Goal: Information Seeking & Learning: Learn about a topic

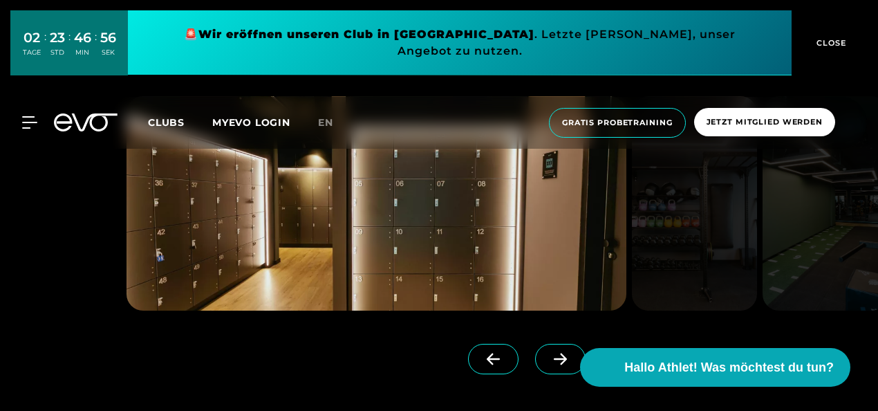
scroll to position [968, 0]
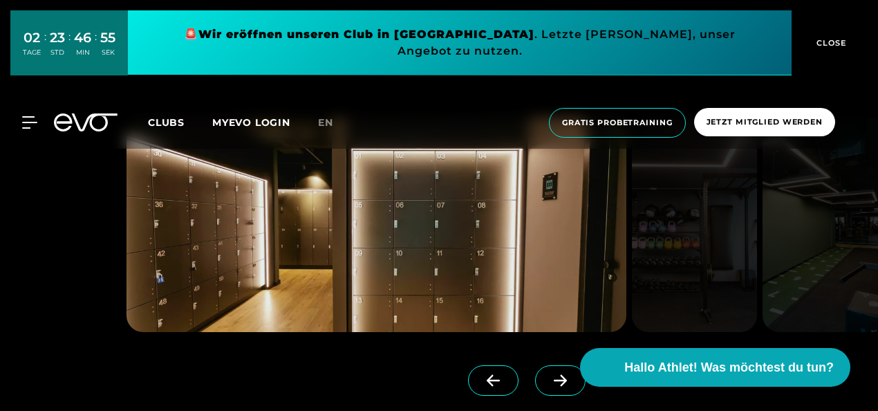
click at [549, 377] on icon at bounding box center [561, 380] width 24 height 12
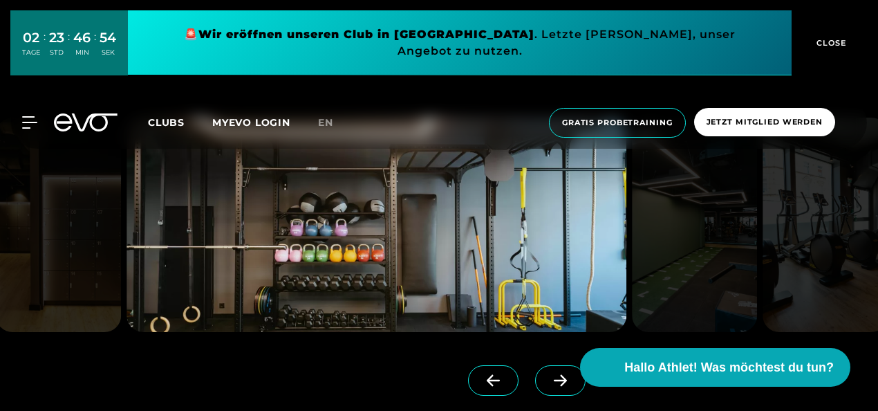
click at [549, 377] on icon at bounding box center [561, 380] width 24 height 12
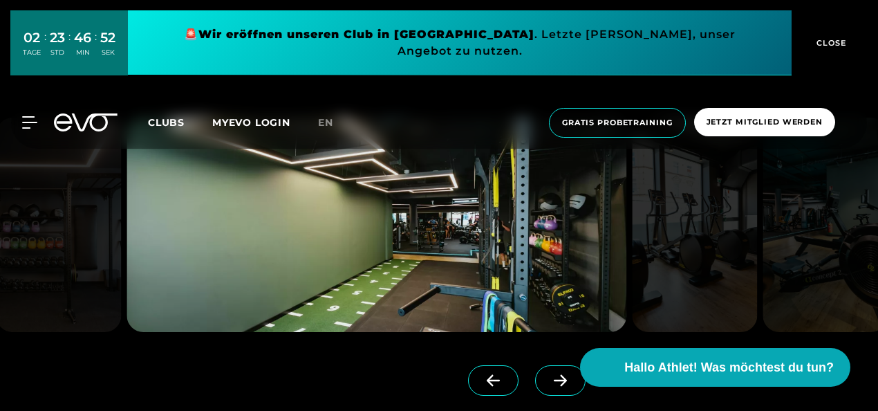
click at [549, 377] on icon at bounding box center [561, 380] width 24 height 12
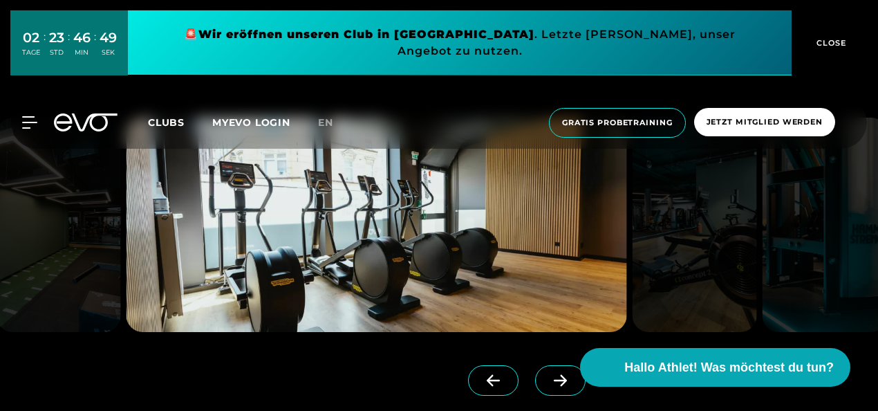
click at [549, 377] on icon at bounding box center [561, 380] width 24 height 12
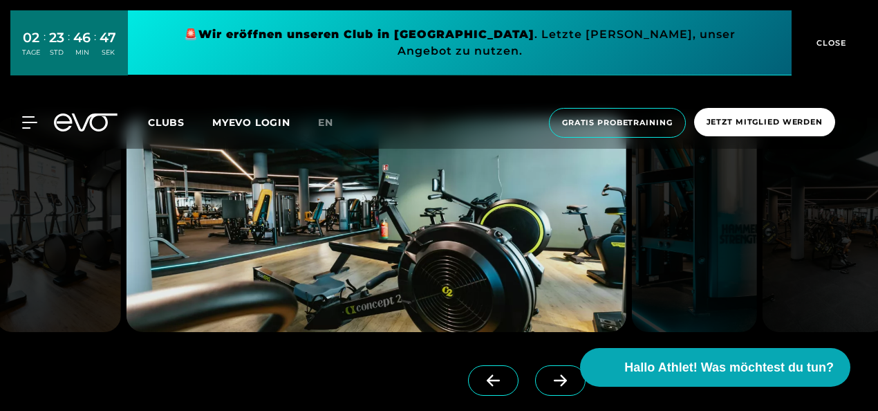
click at [549, 377] on icon at bounding box center [561, 380] width 24 height 12
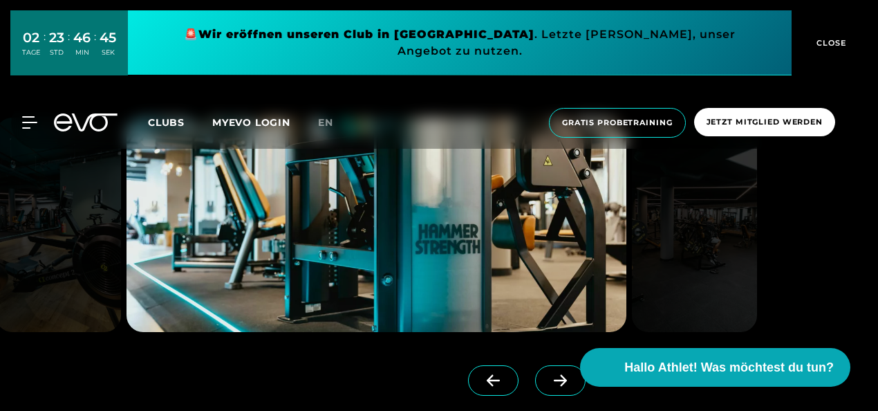
click at [549, 377] on icon at bounding box center [561, 380] width 24 height 12
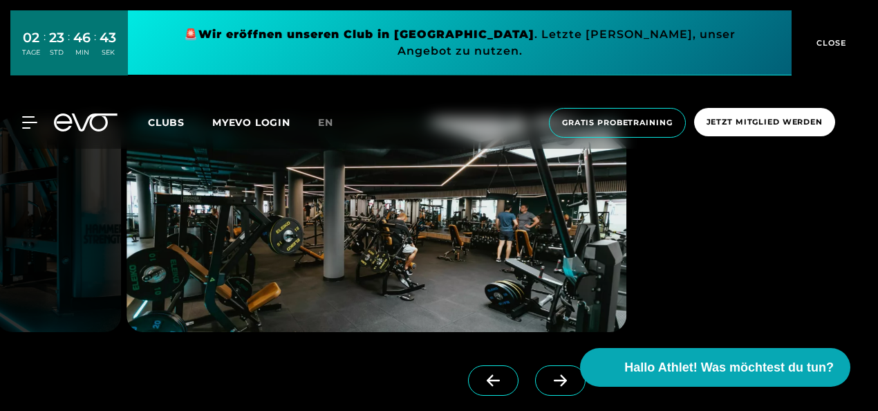
click at [549, 377] on icon at bounding box center [561, 380] width 24 height 12
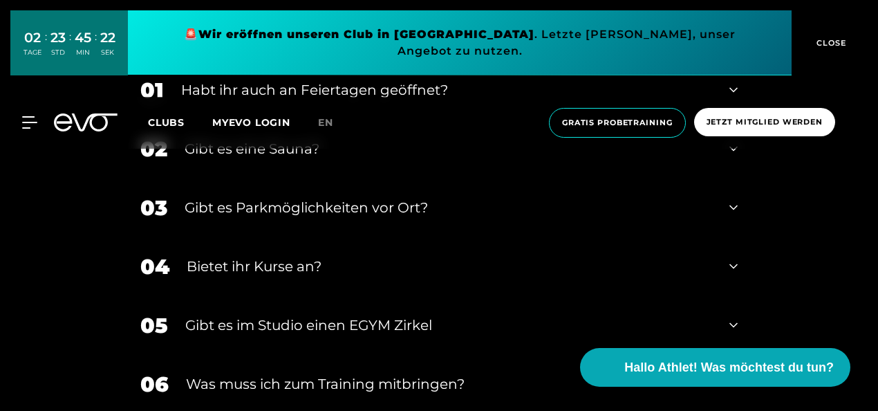
scroll to position [4565, 0]
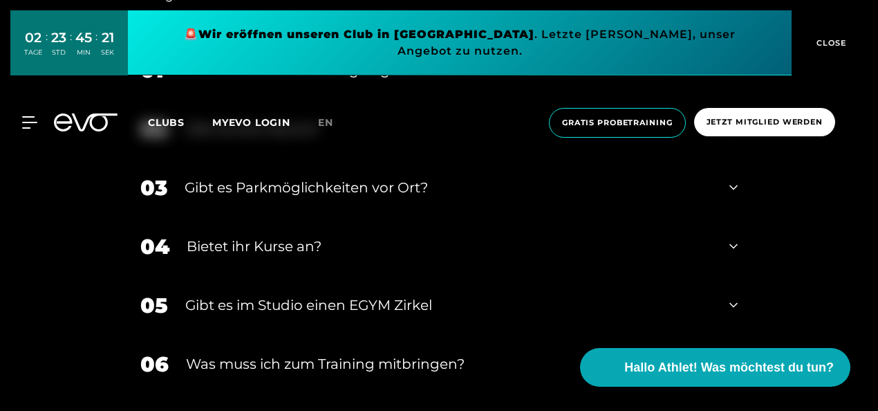
click at [340, 236] on div "Bietet ihr Kurse an?" at bounding box center [450, 246] width 526 height 21
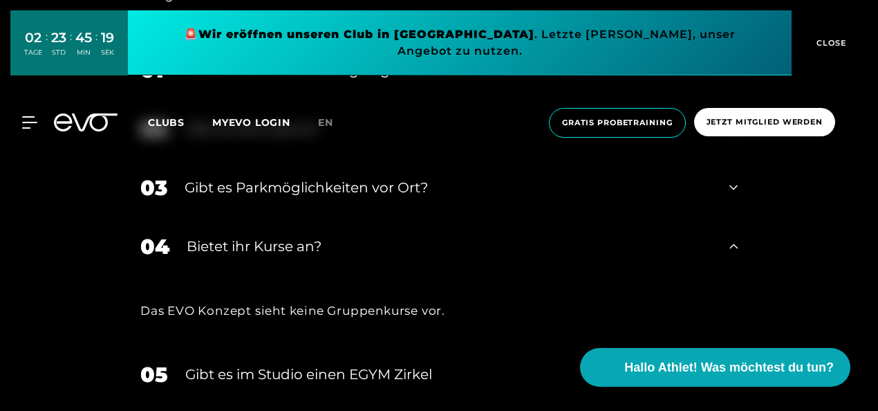
click at [340, 236] on div "Bietet ihr Kurse an?" at bounding box center [450, 246] width 526 height 21
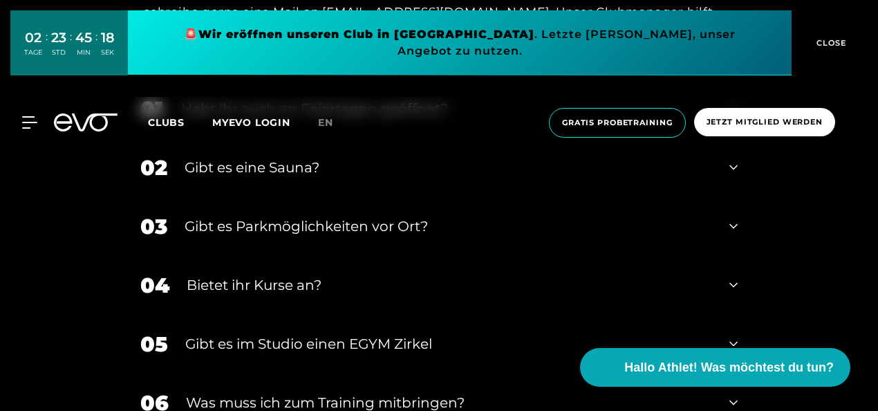
scroll to position [4496, 0]
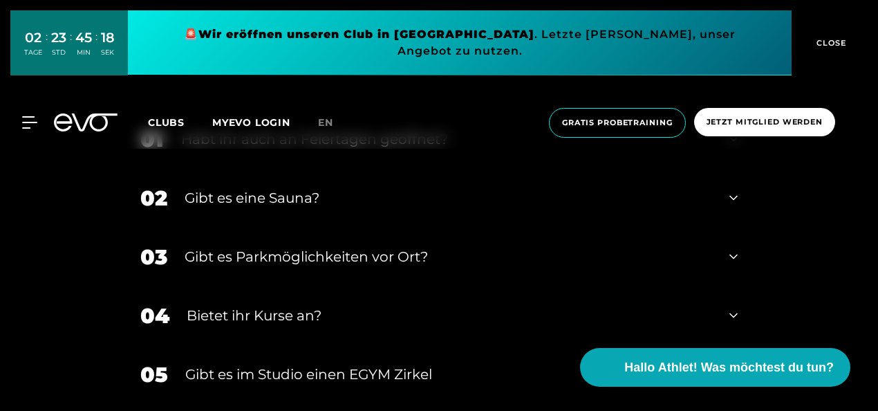
click at [291, 246] on div "Gibt es Parkmöglichkeiten vor Ort?" at bounding box center [449, 256] width 528 height 21
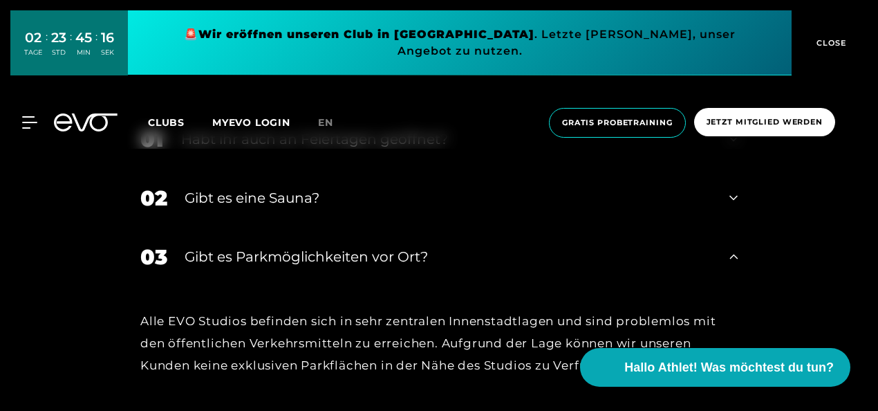
click at [292, 246] on div "Gibt es Parkmöglichkeiten vor Ort?" at bounding box center [449, 256] width 528 height 21
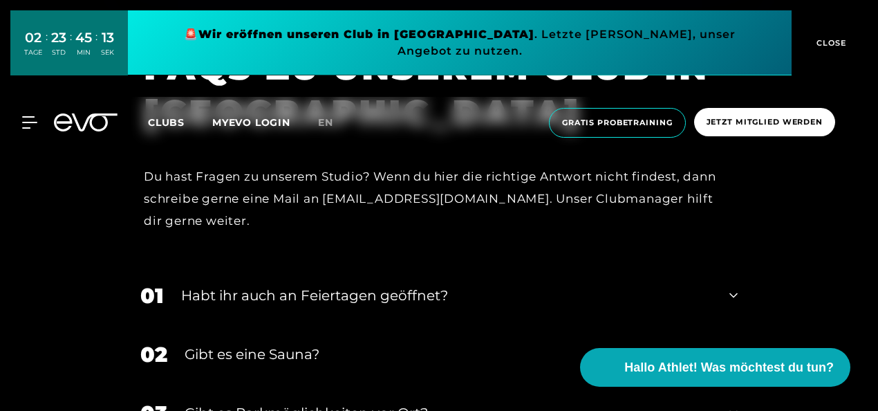
scroll to position [4289, 0]
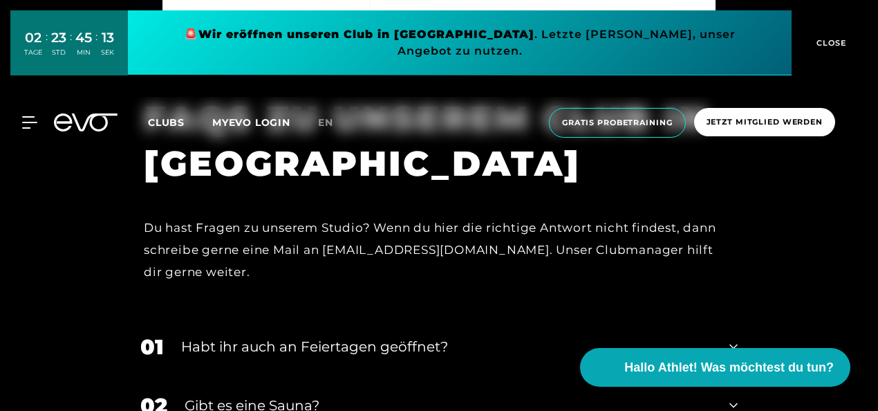
click at [322, 336] on div "Habt ihr auch an Feiertagen geöffnet?" at bounding box center [446, 346] width 531 height 21
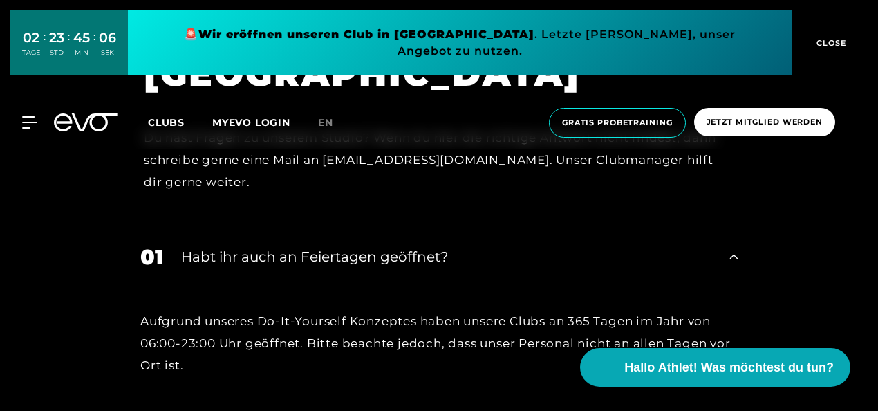
scroll to position [4358, 0]
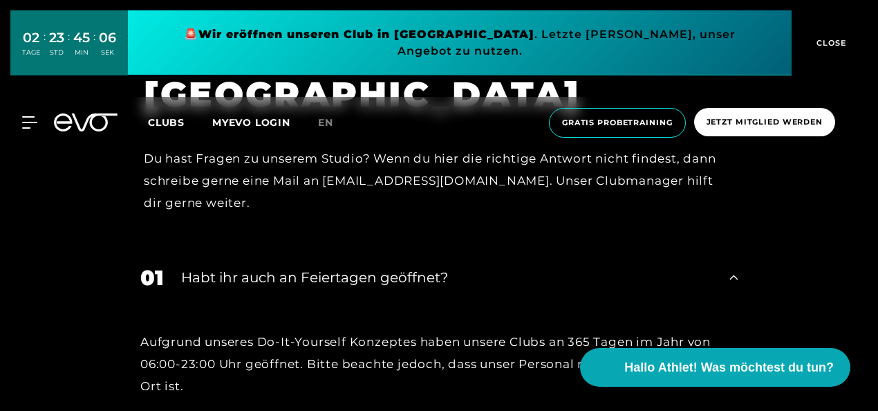
click at [314, 248] on div "01 Habt ihr auch an Feiertagen geöffnet?" at bounding box center [439, 277] width 625 height 59
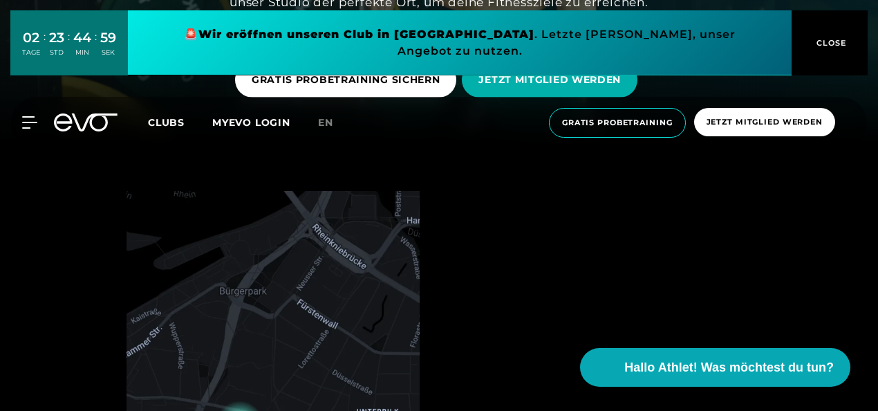
scroll to position [0, 0]
